Goal: Transaction & Acquisition: Obtain resource

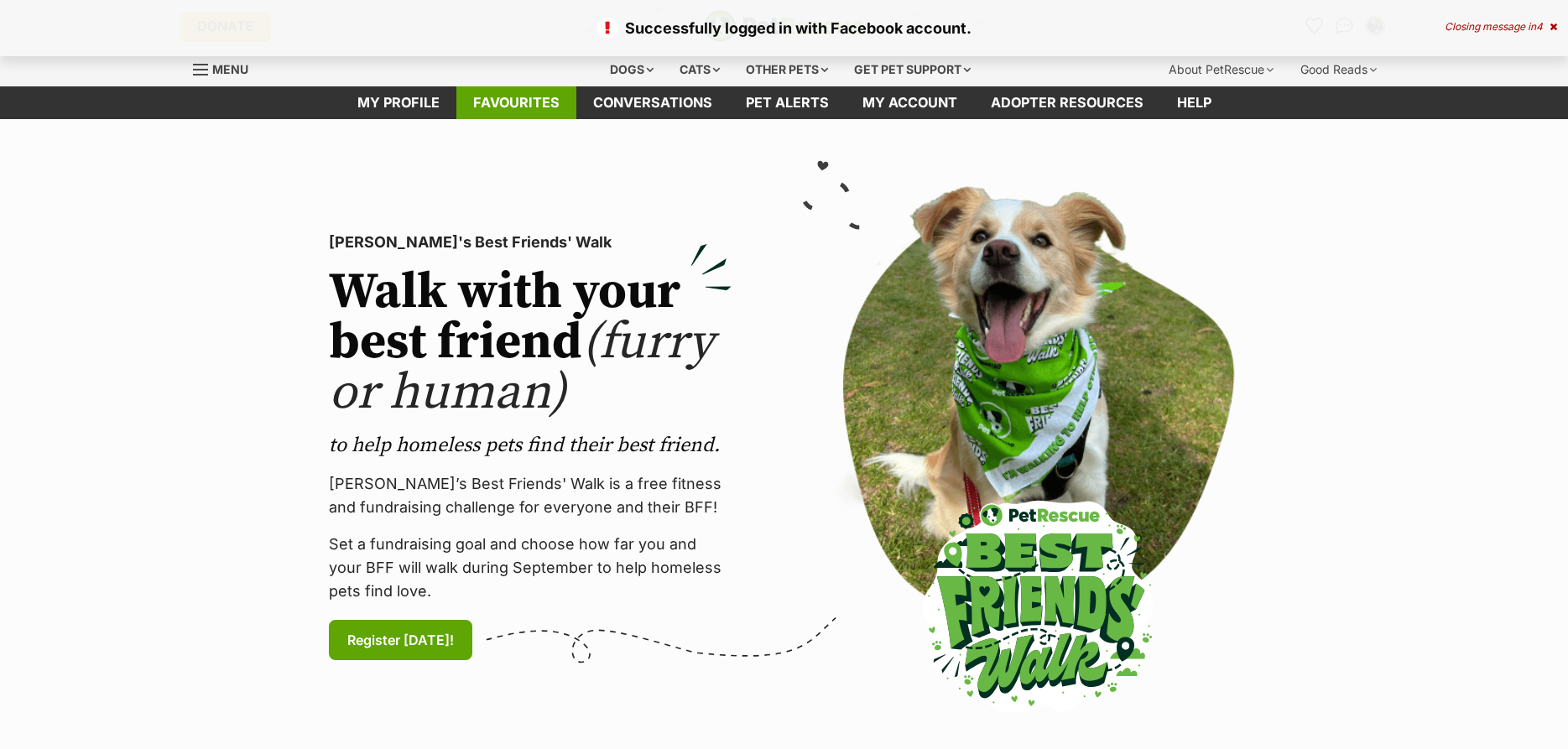
click at [513, 109] on link "Favourites" at bounding box center [516, 102] width 120 height 32
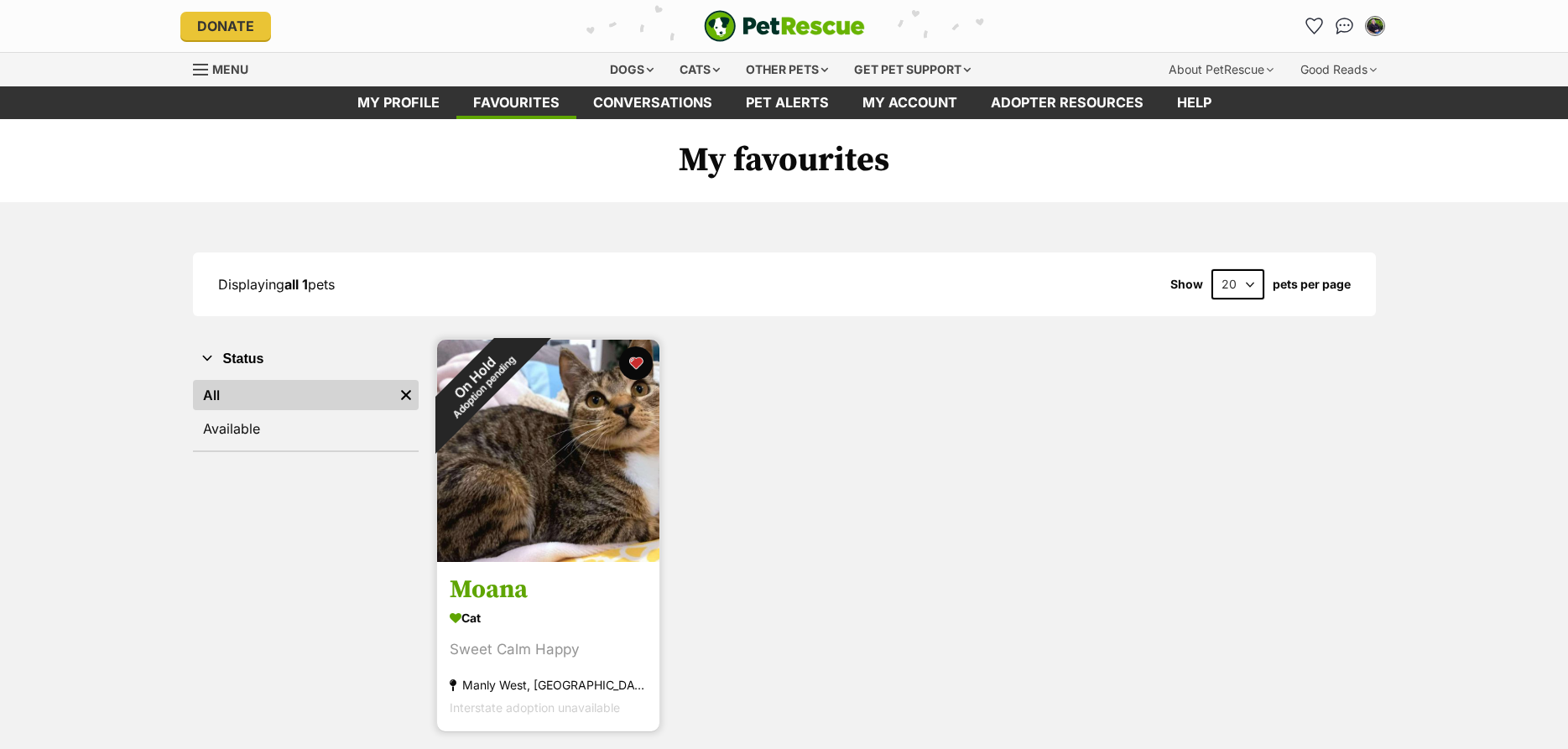
click at [584, 455] on img at bounding box center [548, 451] width 222 height 222
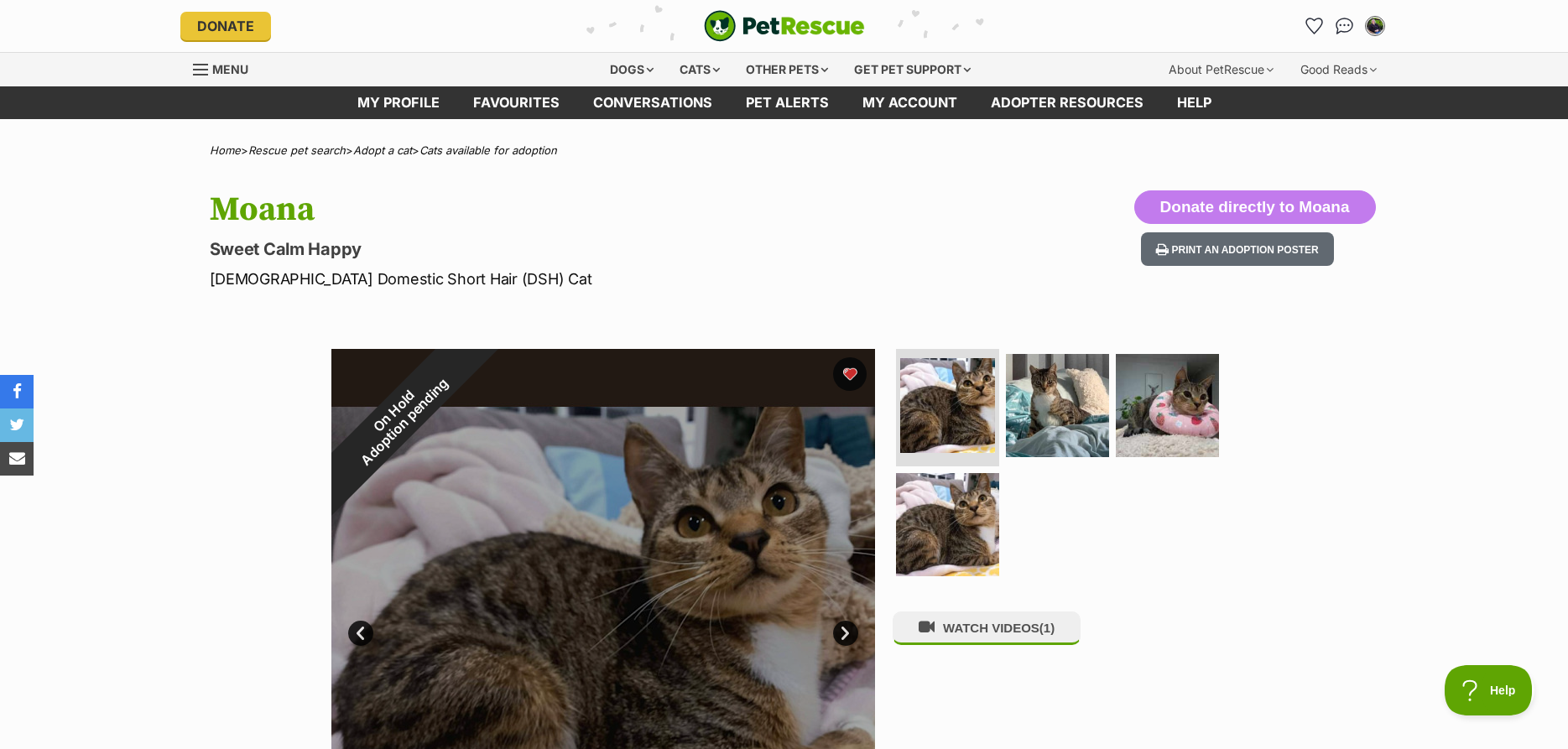
click at [638, 515] on div at bounding box center [603, 621] width 544 height 544
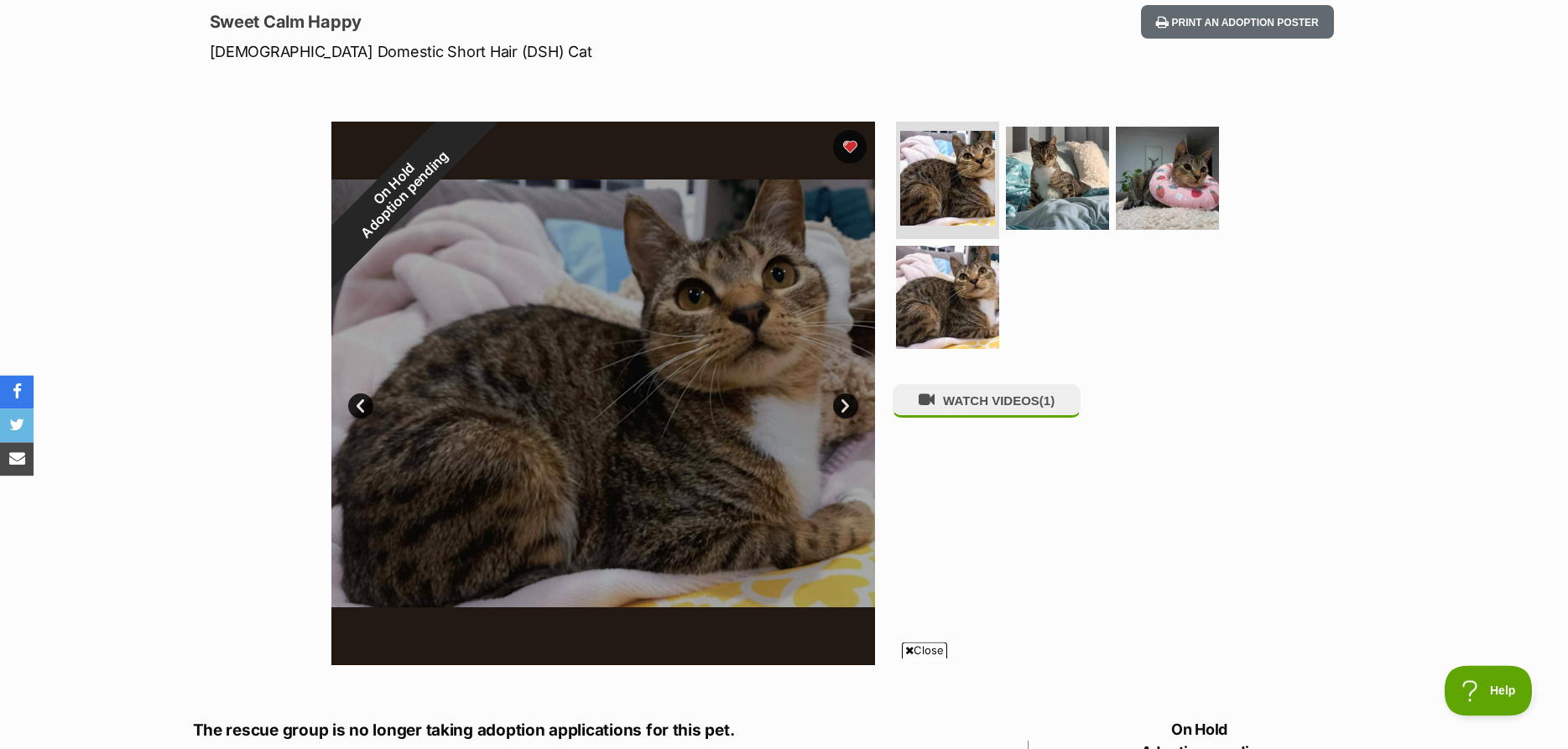
scroll to position [256, 0]
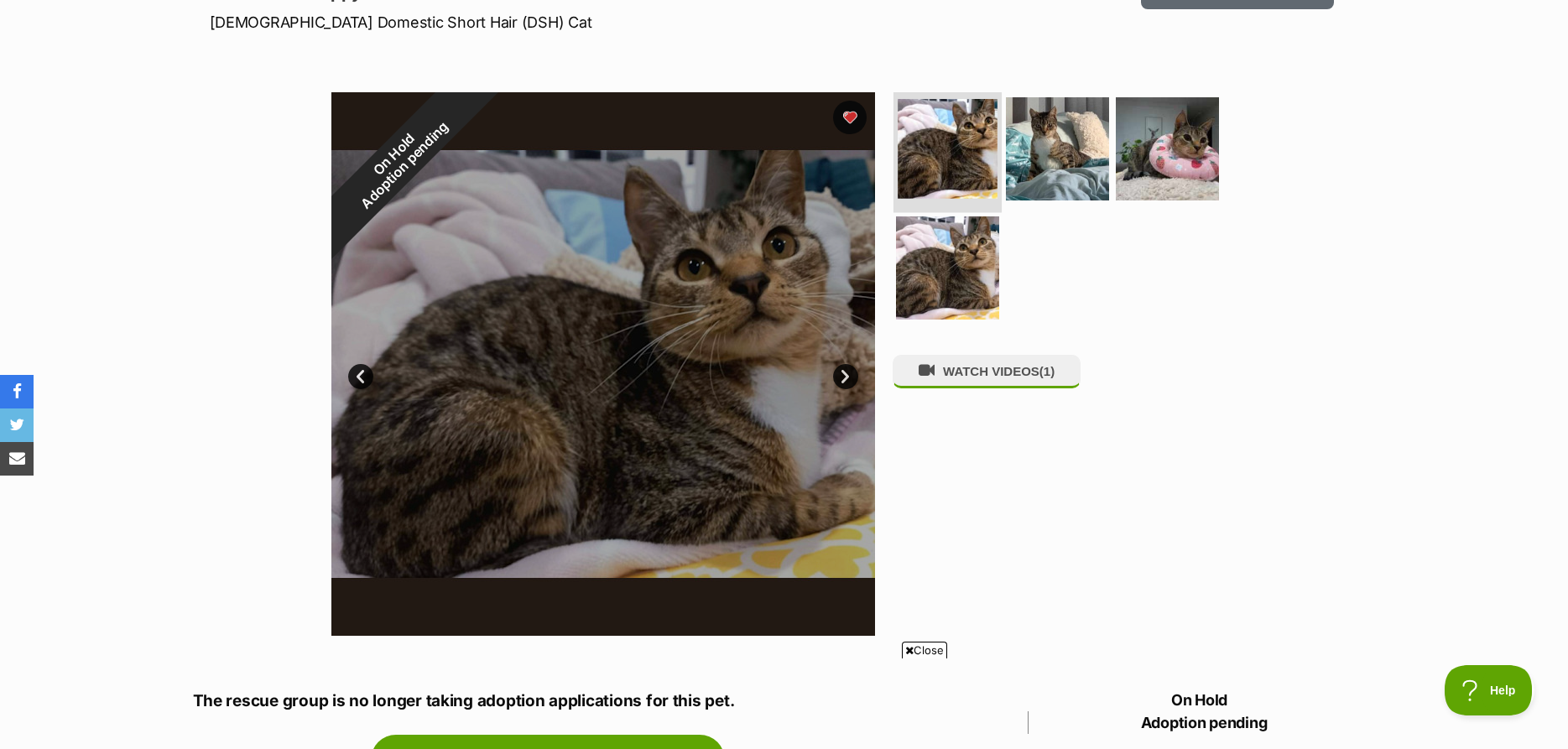
click at [962, 126] on img at bounding box center [947, 148] width 100 height 100
click at [1081, 164] on img at bounding box center [1057, 148] width 108 height 108
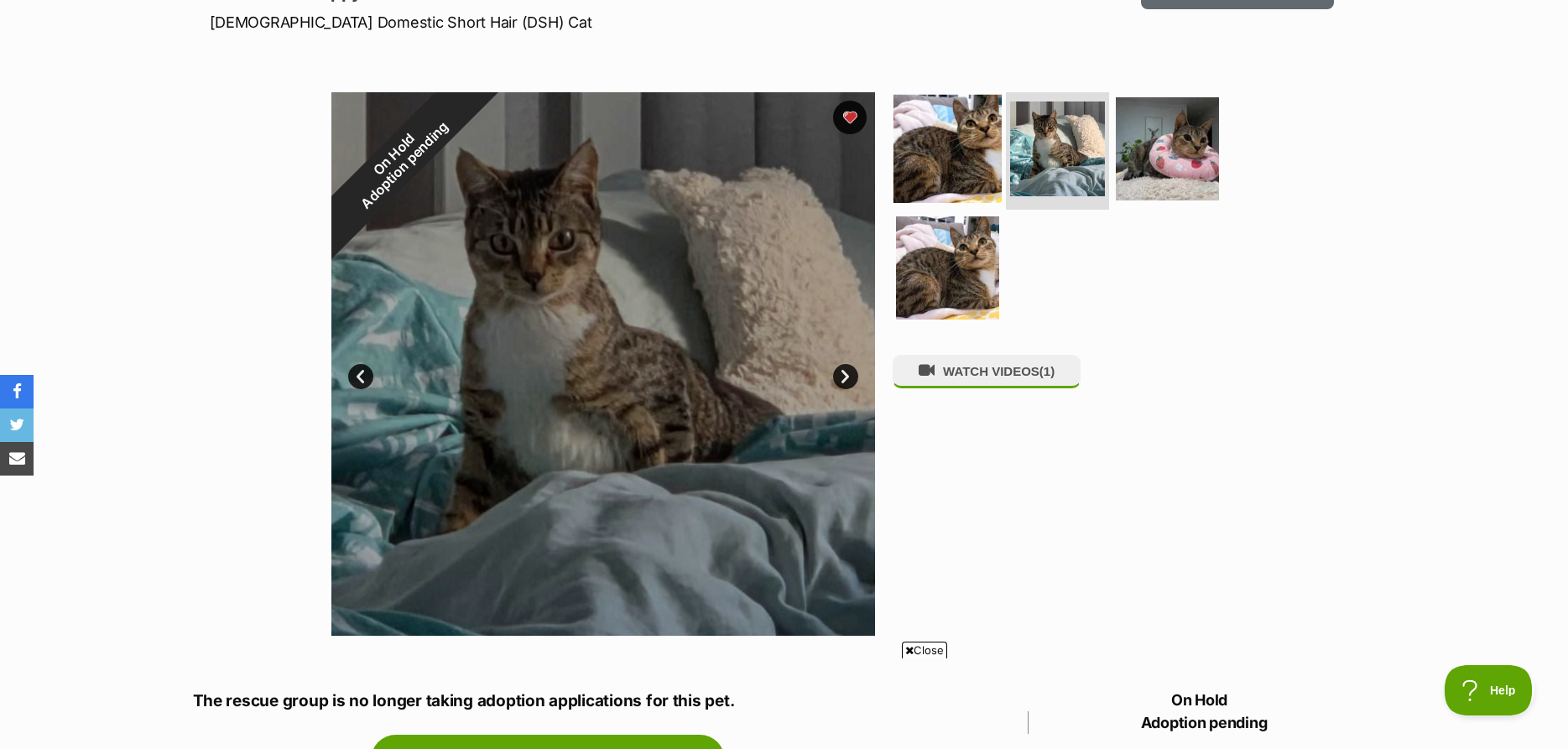
click at [925, 171] on img at bounding box center [947, 148] width 108 height 108
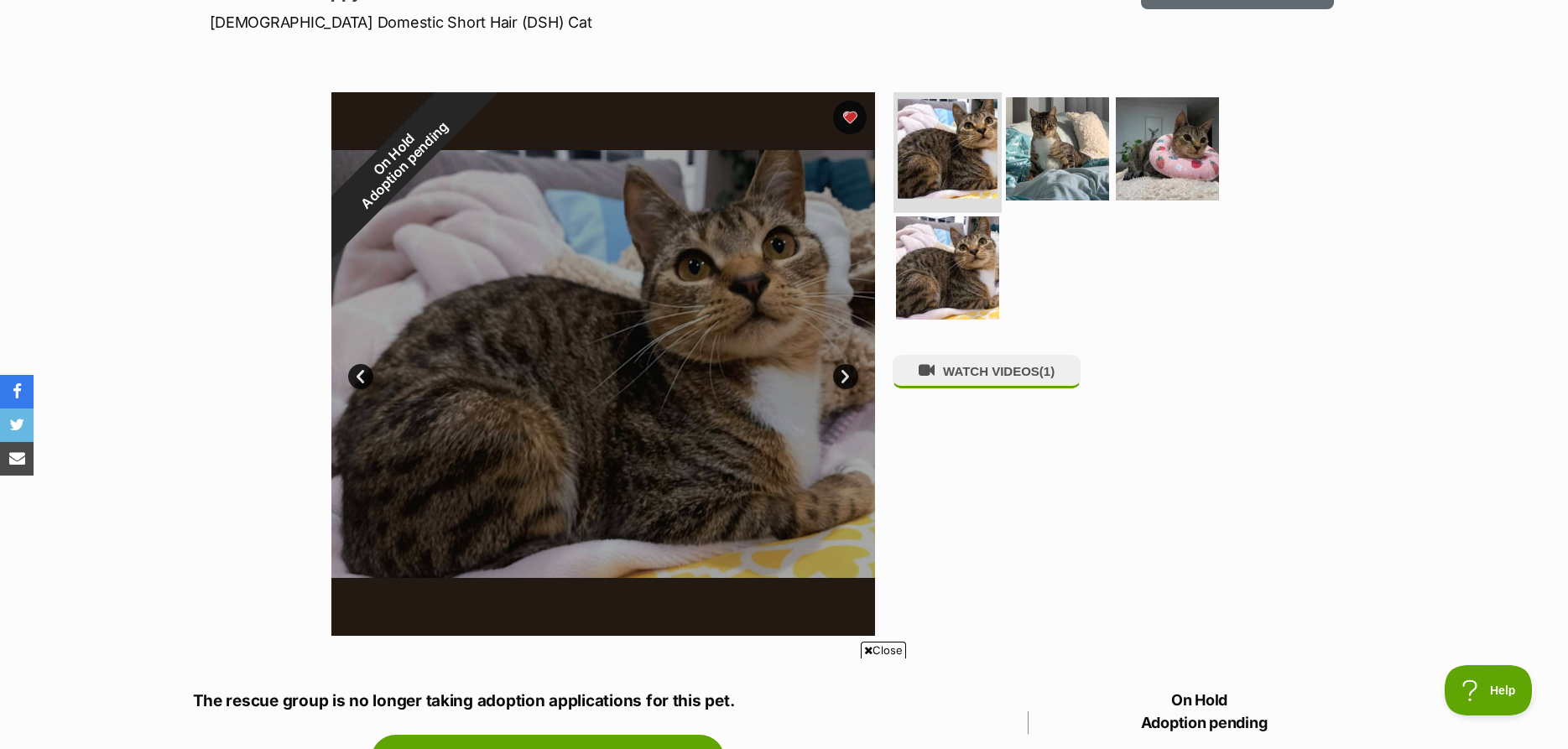
scroll to position [0, 0]
